Goal: Task Accomplishment & Management: Use online tool/utility

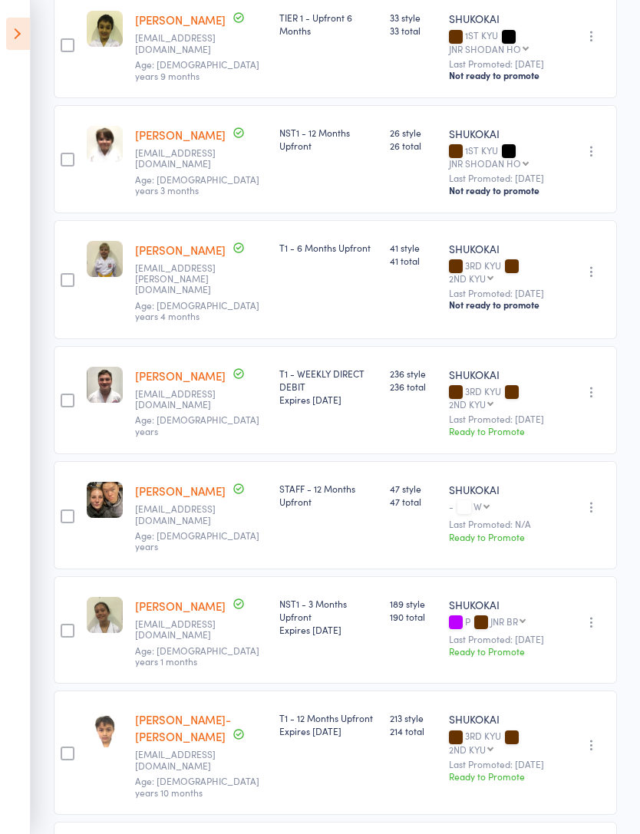
click at [12, 30] on icon at bounding box center [18, 34] width 24 height 32
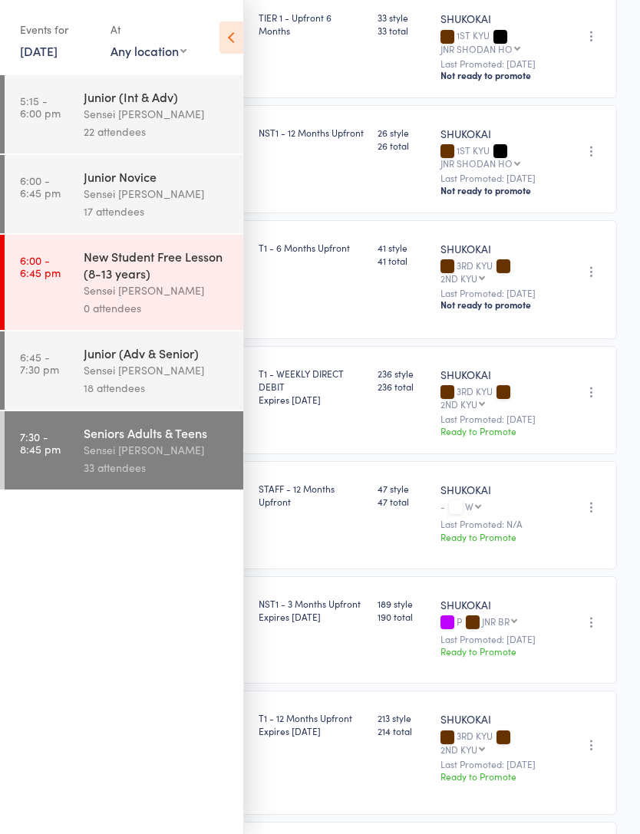
click at [58, 55] on link "[DATE]" at bounding box center [39, 50] width 38 height 17
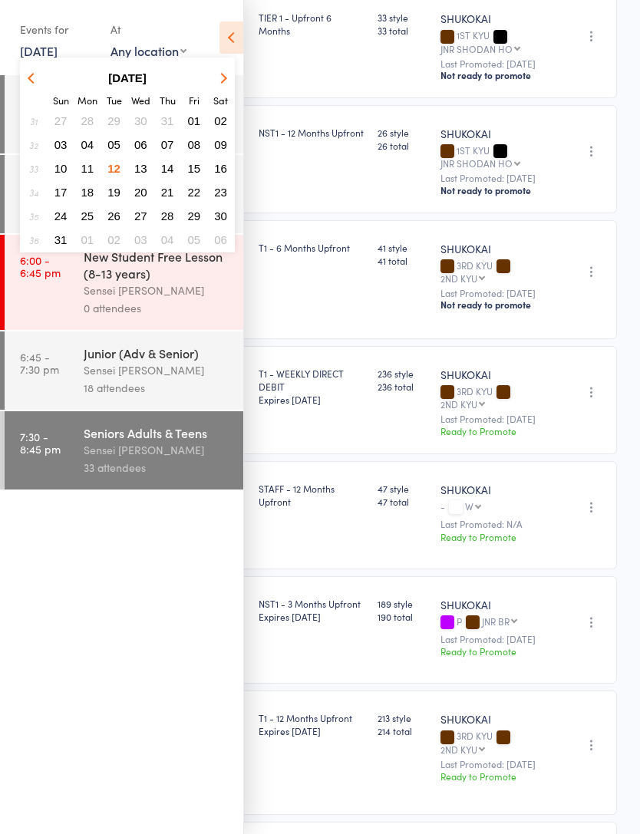
click at [143, 170] on span "13" at bounding box center [140, 168] width 13 height 13
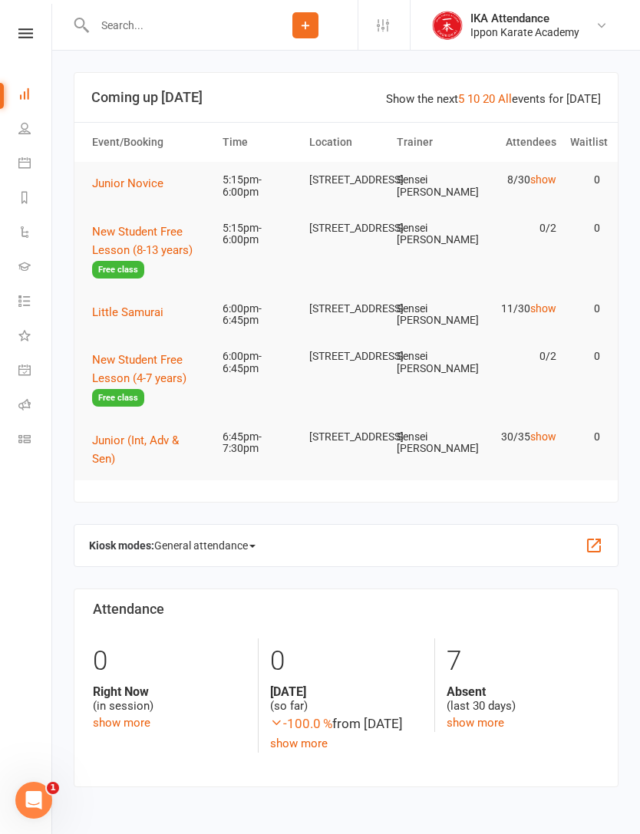
click at [156, 188] on span "Junior Novice" at bounding box center [127, 183] width 71 height 14
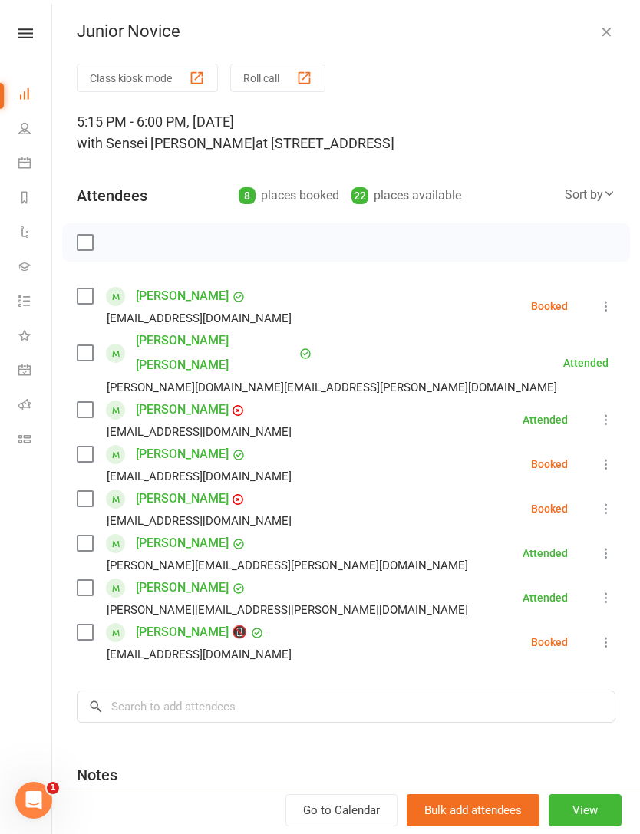
click at [277, 77] on button "Roll call" at bounding box center [277, 78] width 95 height 28
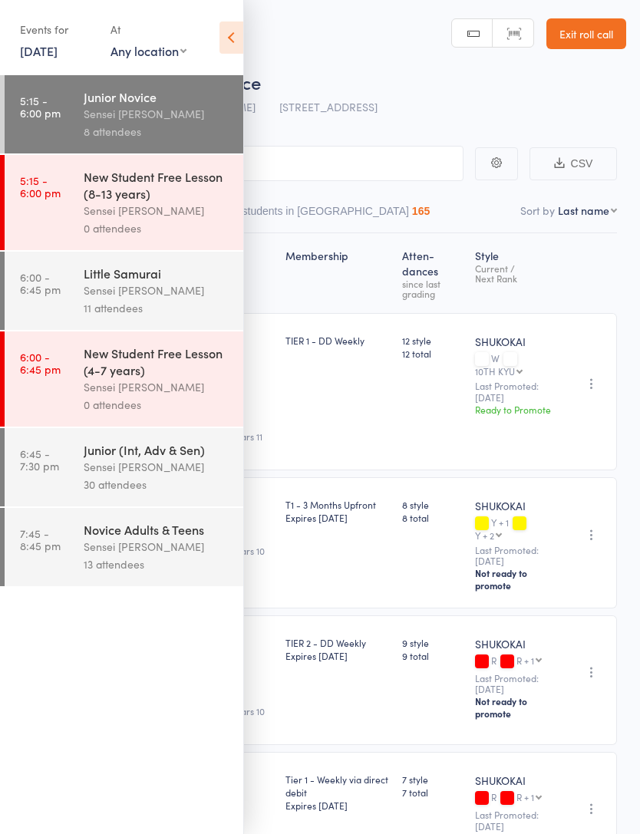
click at [229, 40] on icon at bounding box center [231, 37] width 24 height 32
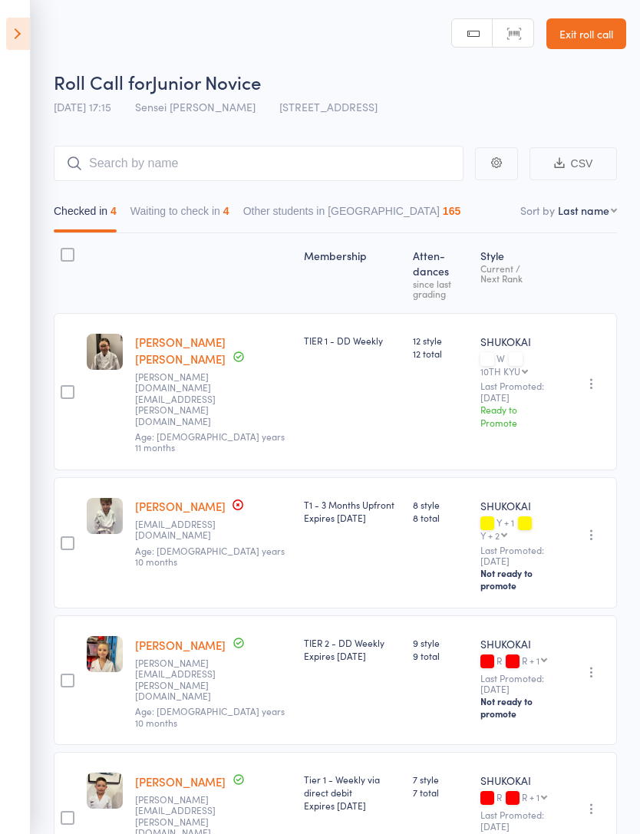
click at [203, 217] on button "Waiting to check in 4" at bounding box center [179, 214] width 99 height 35
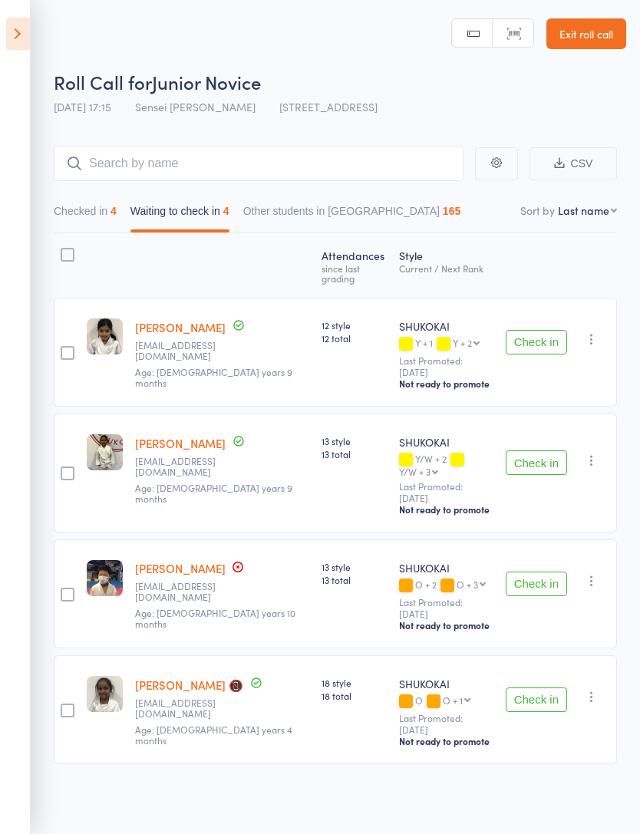
click at [87, 213] on button "Checked in 4" at bounding box center [85, 214] width 63 height 35
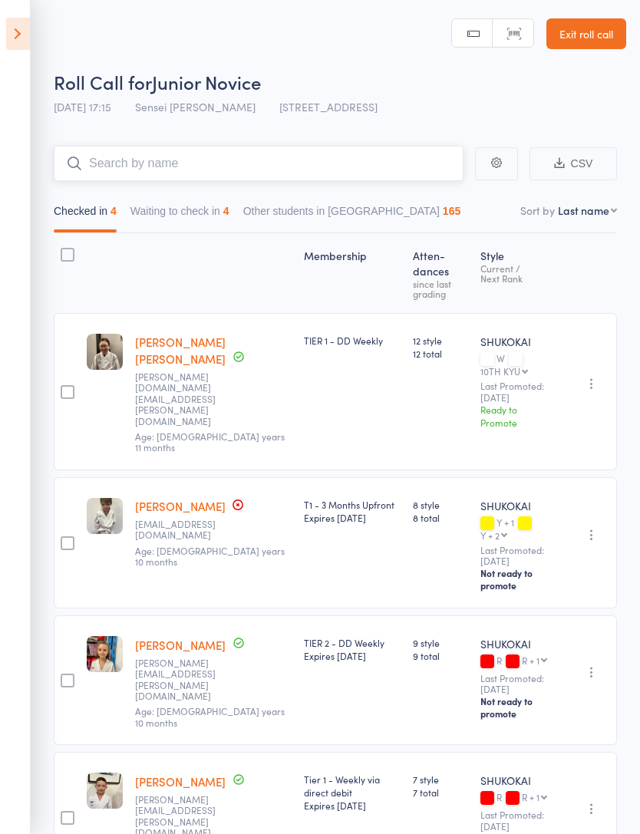
click at [176, 173] on input "search" at bounding box center [259, 163] width 410 height 35
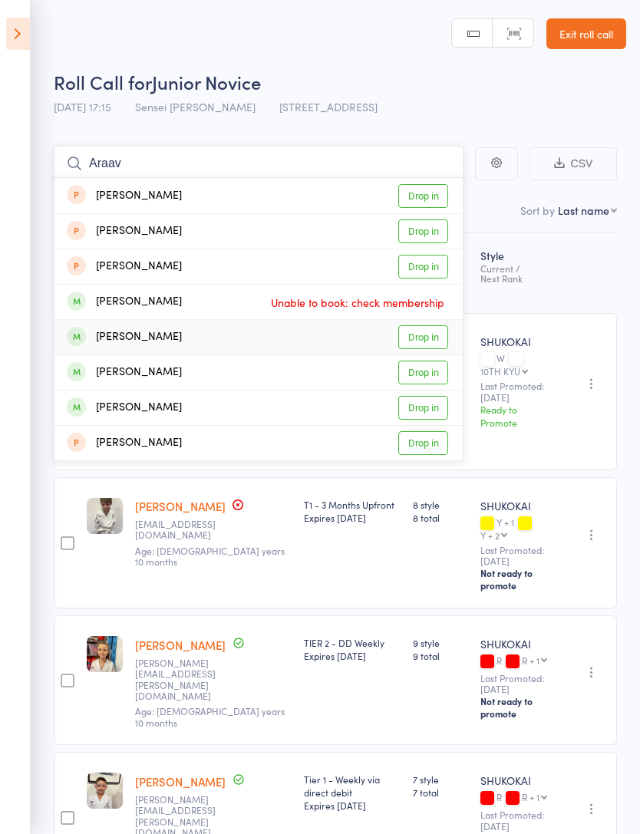
type input "Araav"
click at [431, 343] on link "Drop in" at bounding box center [423, 337] width 50 height 24
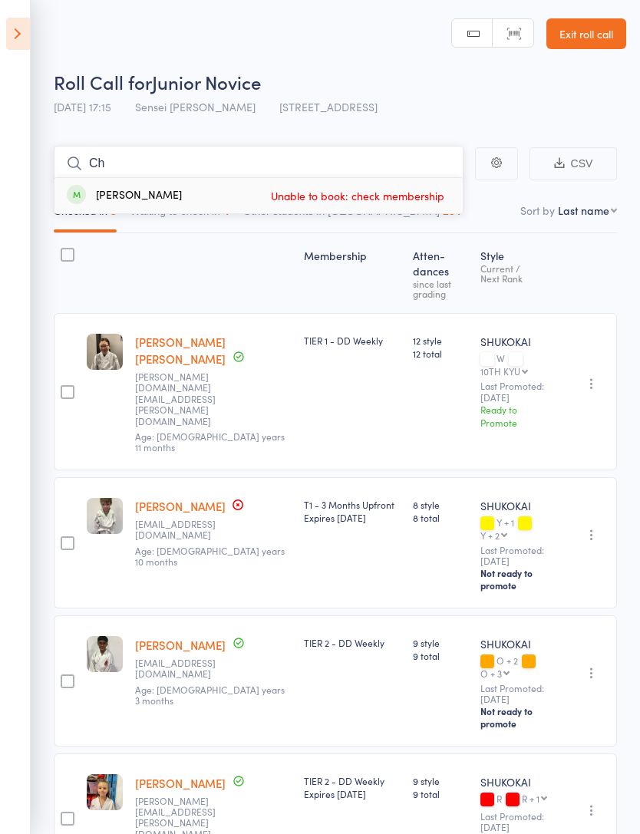
type input "C"
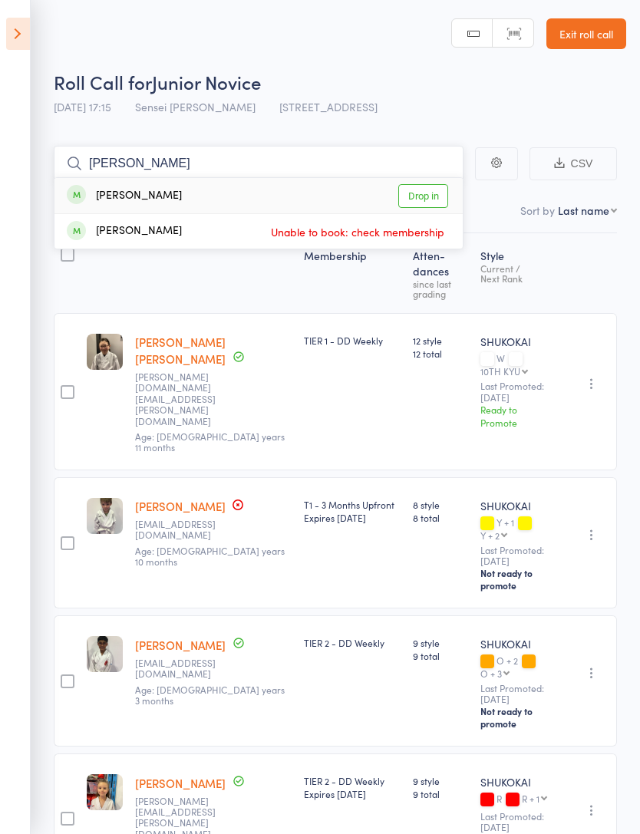
type input "Shray"
click at [433, 199] on link "Drop in" at bounding box center [423, 196] width 50 height 24
